Goal: Task Accomplishment & Management: Manage account settings

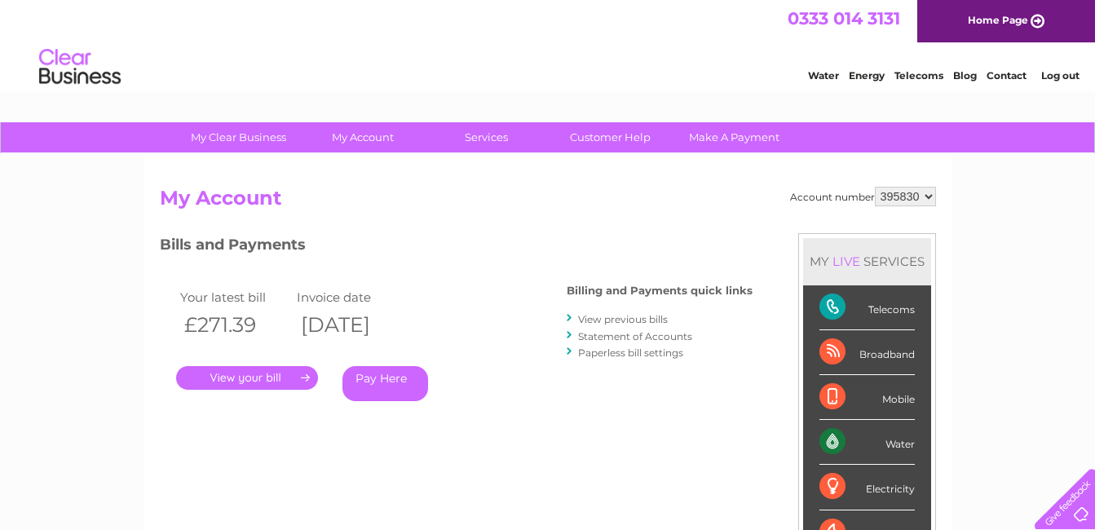
click at [1073, 80] on link "Log out" at bounding box center [1061, 75] width 38 height 12
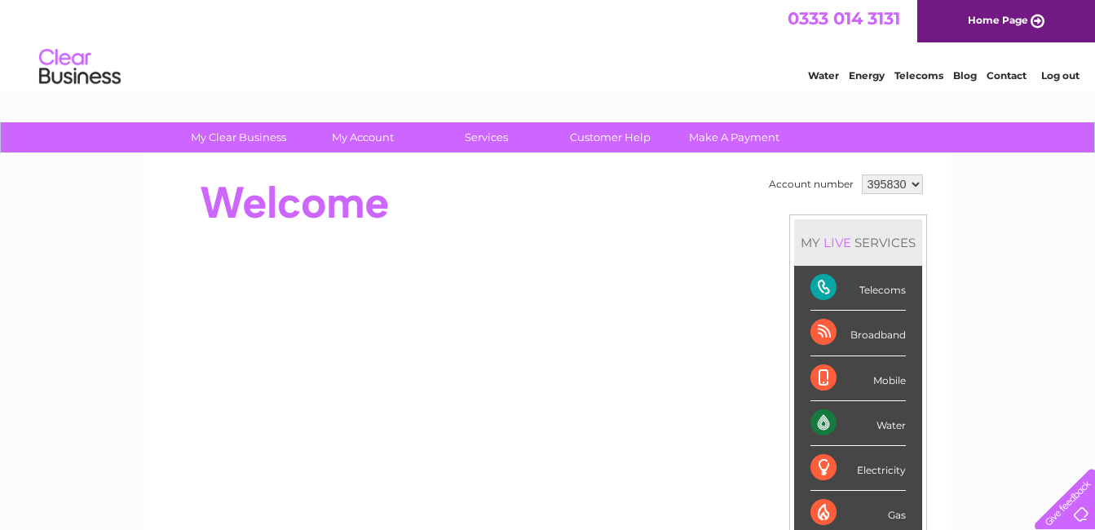
click at [1047, 76] on link "Log out" at bounding box center [1061, 75] width 38 height 12
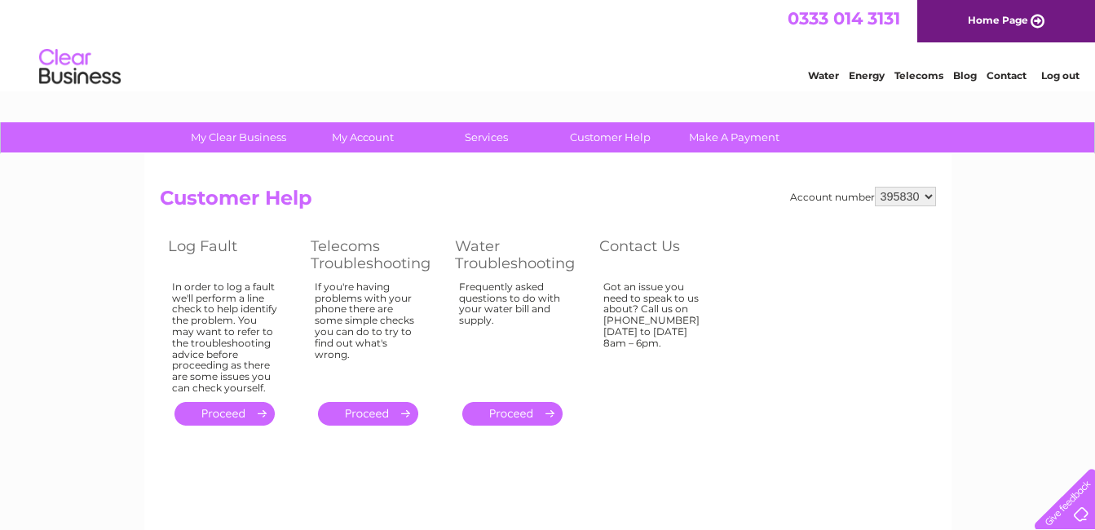
click at [1046, 79] on link "Log out" at bounding box center [1061, 75] width 38 height 12
